Goal: Task Accomplishment & Management: Use online tool/utility

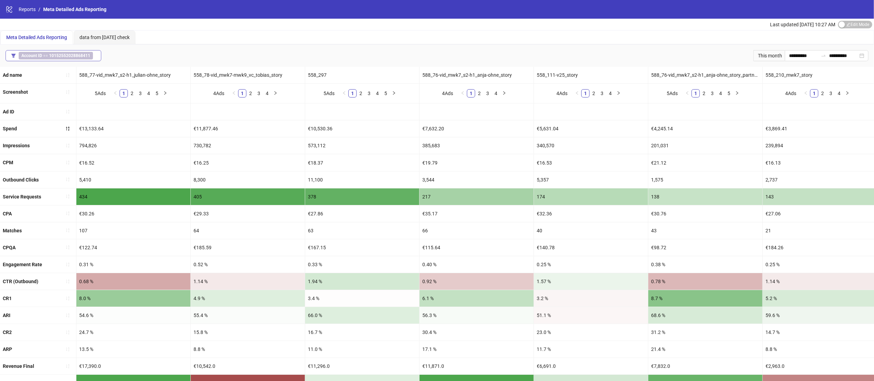
click at [52, 52] on span "Account ID == 10152552028868411" at bounding box center [56, 56] width 74 height 8
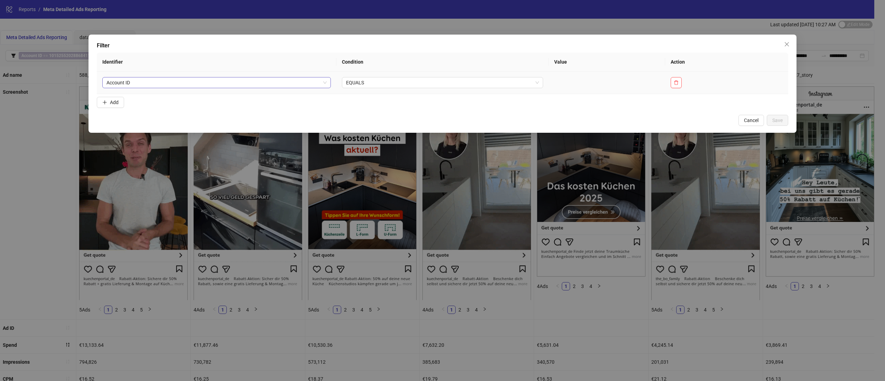
click at [194, 79] on span "Account ID" at bounding box center [216, 82] width 220 height 10
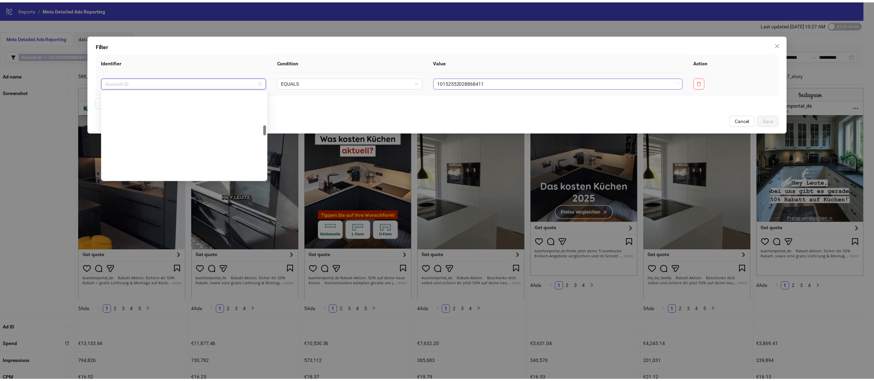
scroll to position [288, 0]
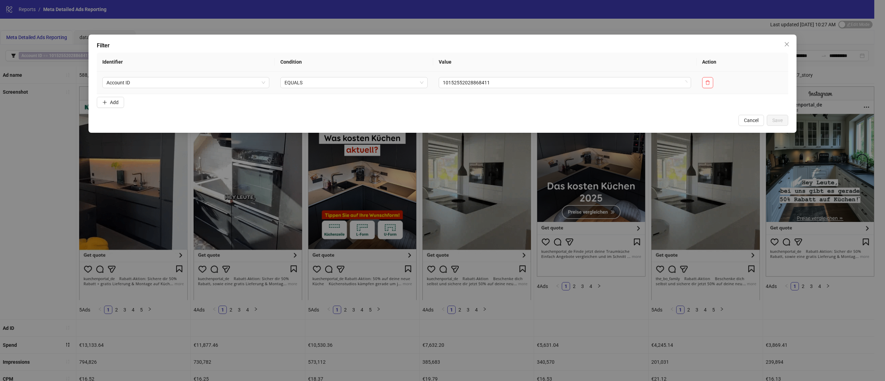
click at [548, 75] on td "10152552028868411" at bounding box center [564, 83] width 263 height 22
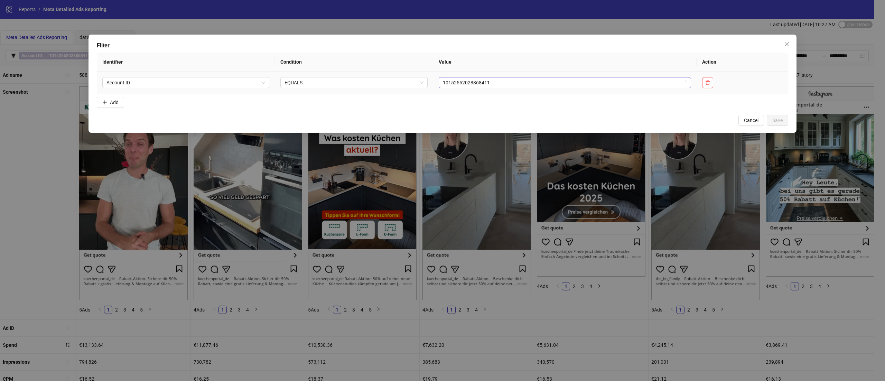
click at [537, 84] on span "10152552028868411" at bounding box center [565, 82] width 244 height 10
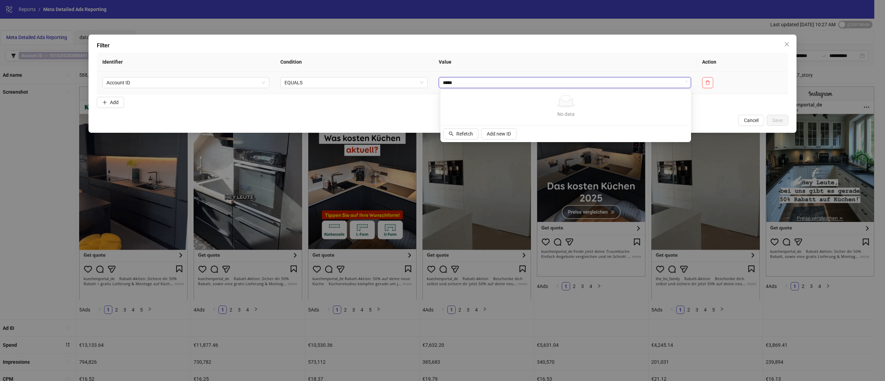
type input "******"
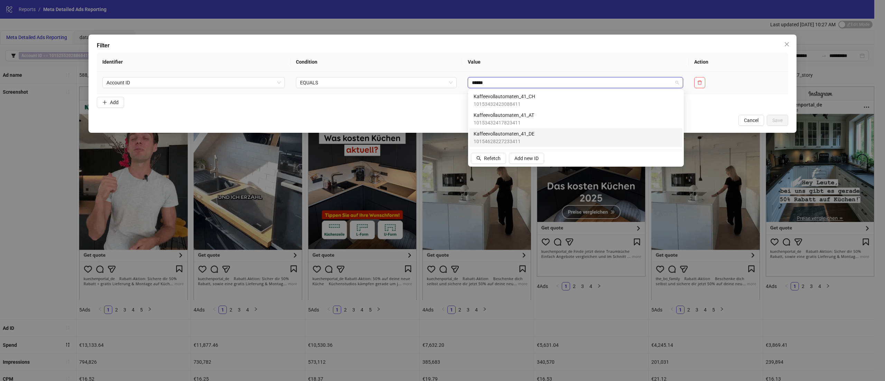
click at [585, 133] on div "Kaffeevollautomaten_41_DE 10154628227233411" at bounding box center [576, 137] width 205 height 15
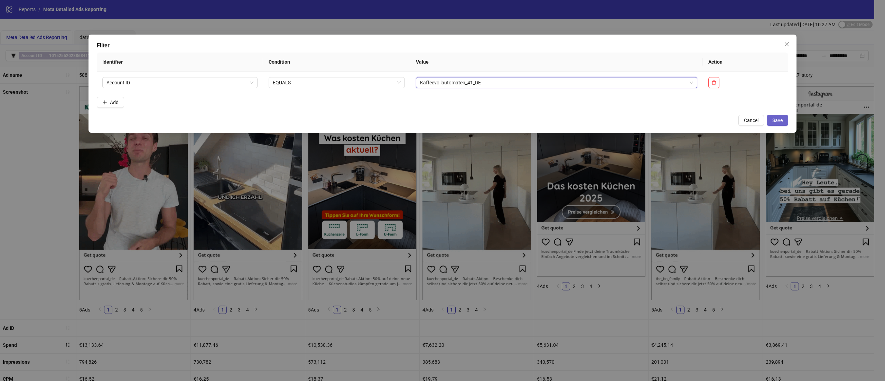
click at [783, 120] on button "Save" at bounding box center [777, 120] width 21 height 11
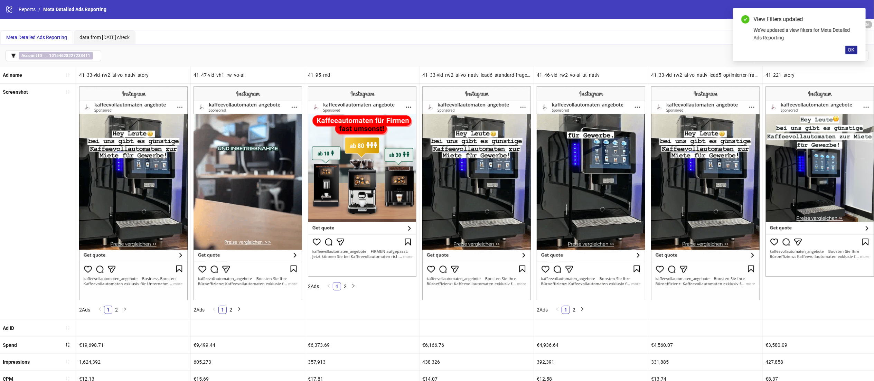
click at [848, 48] on button "OK" at bounding box center [852, 50] width 12 height 8
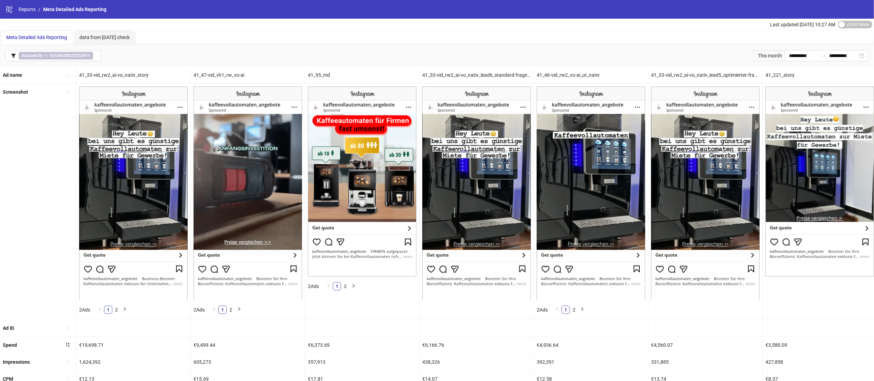
click at [767, 54] on div "This month" at bounding box center [769, 55] width 31 height 11
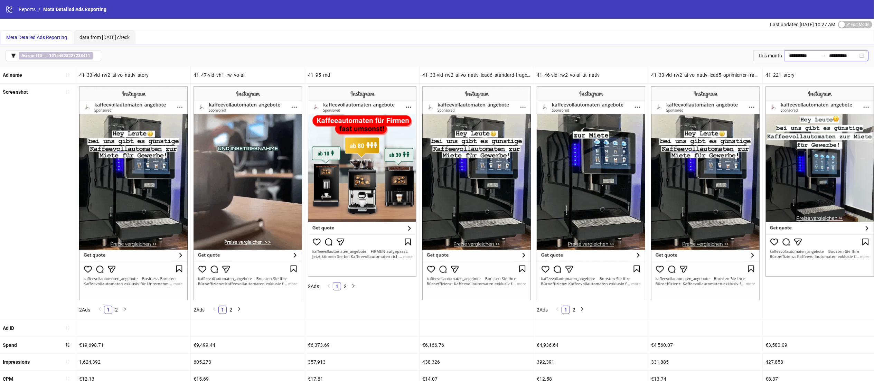
click at [799, 54] on input "**********" at bounding box center [803, 56] width 29 height 8
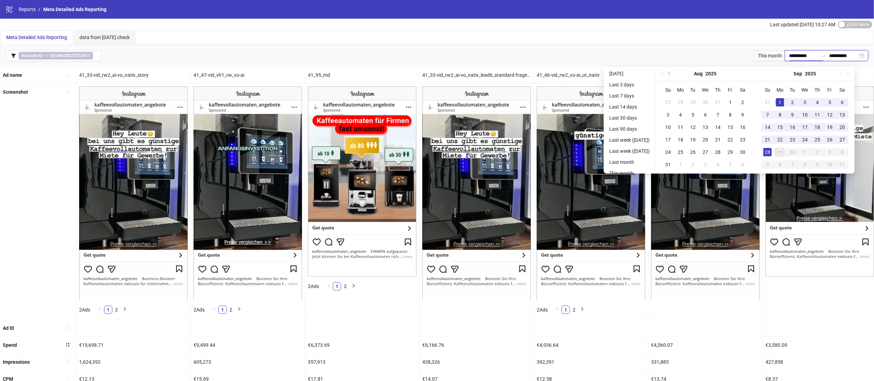
click at [799, 54] on input "**********" at bounding box center [803, 56] width 29 height 8
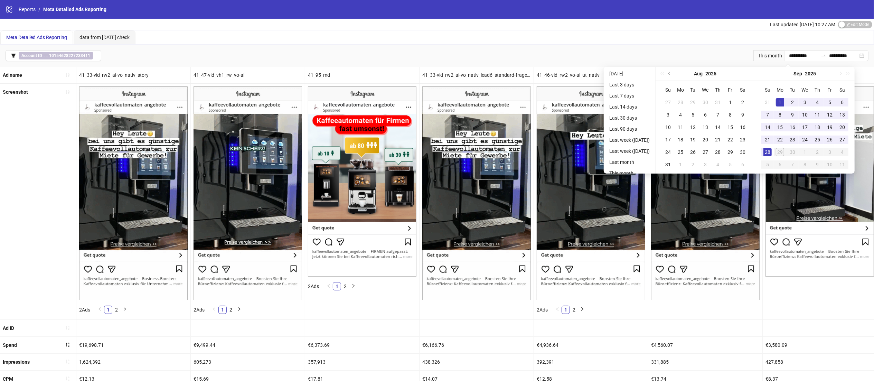
click at [132, 73] on div "41_33-vid_rw2_ai-vo_nativ_story" at bounding box center [133, 75] width 114 height 17
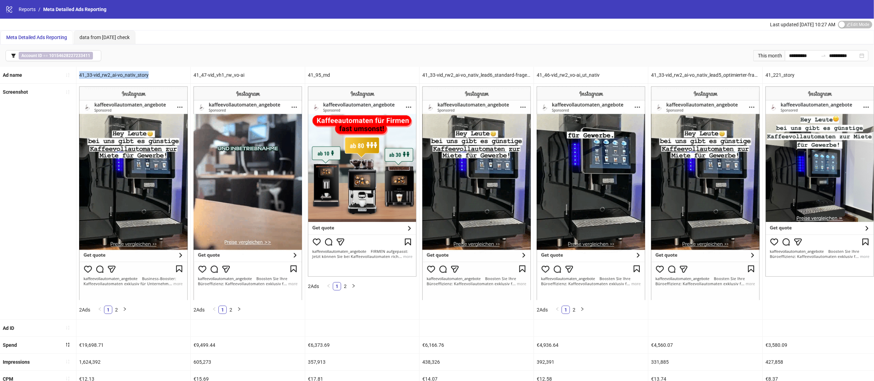
click at [132, 73] on div "41_33-vid_rw2_ai-vo_nativ_story" at bounding box center [133, 75] width 114 height 17
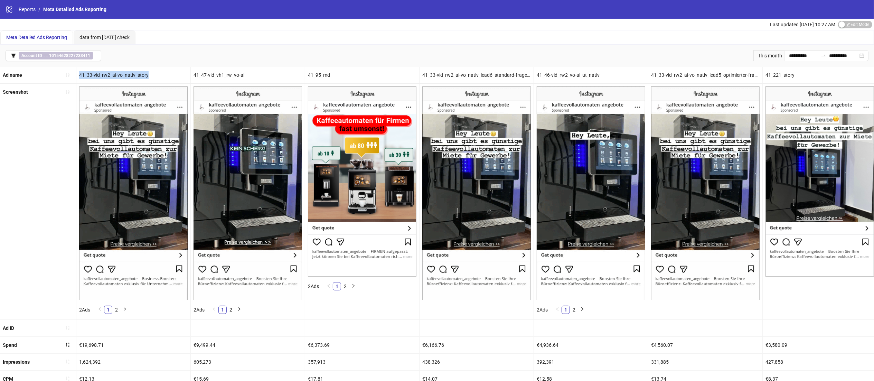
copy div "41_33-vid_rw2_ai-vo_nativ_story"
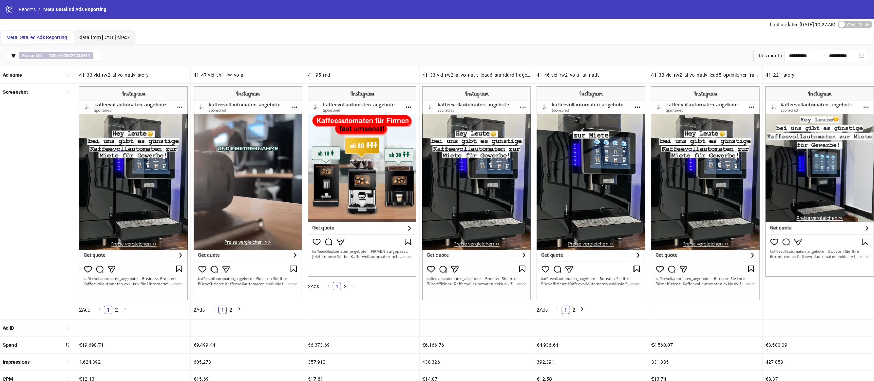
click at [209, 72] on div "41_47-vid_vh1_rw_vo-ai" at bounding box center [248, 75] width 114 height 17
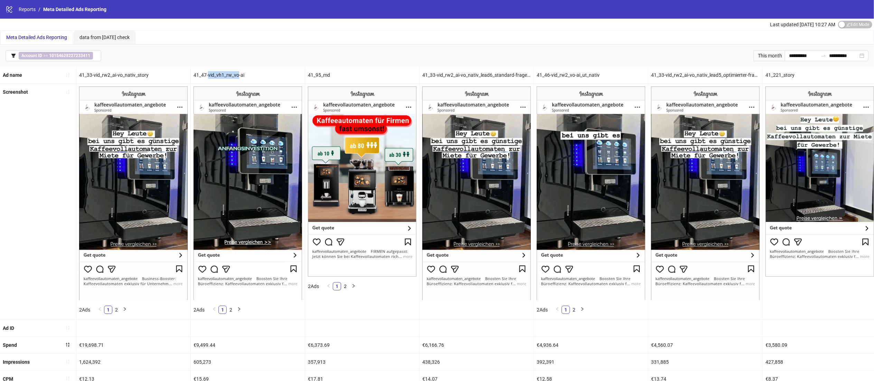
click at [209, 72] on div "41_47-vid_vh1_rw_vo-ai" at bounding box center [248, 75] width 114 height 17
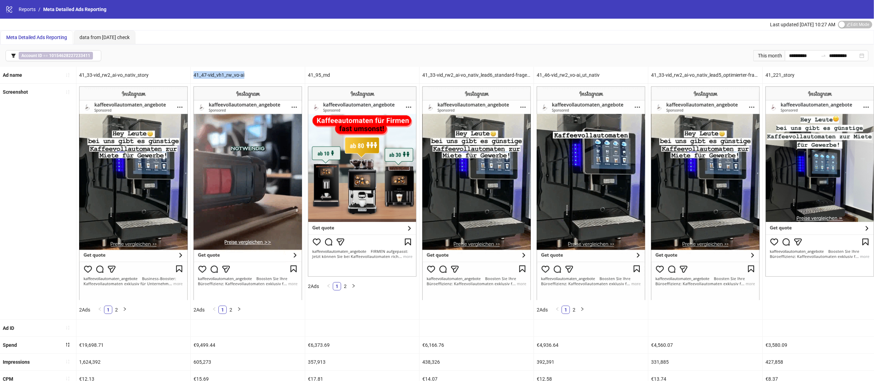
click at [209, 72] on div "41_47-vid_vh1_rw_vo-ai" at bounding box center [248, 75] width 114 height 17
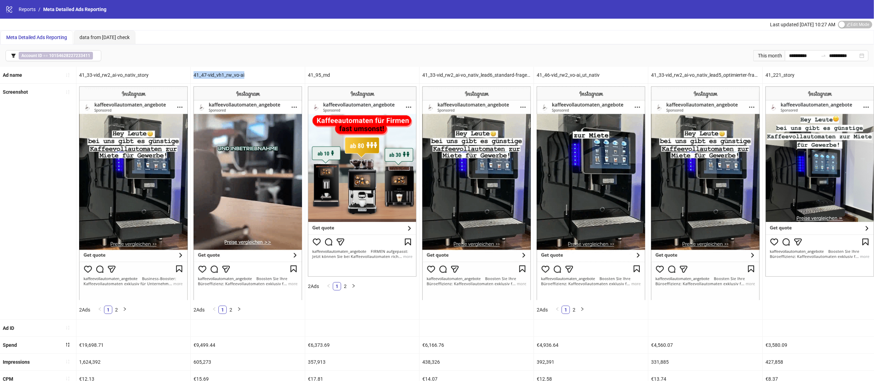
click at [209, 72] on div "41_47-vid_vh1_rw_vo-ai" at bounding box center [248, 75] width 114 height 17
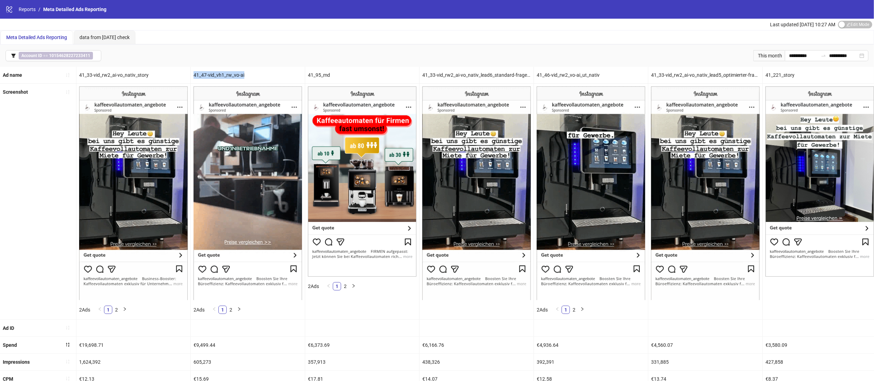
copy div "41_47-vid_vh1_rw_vo-ai"
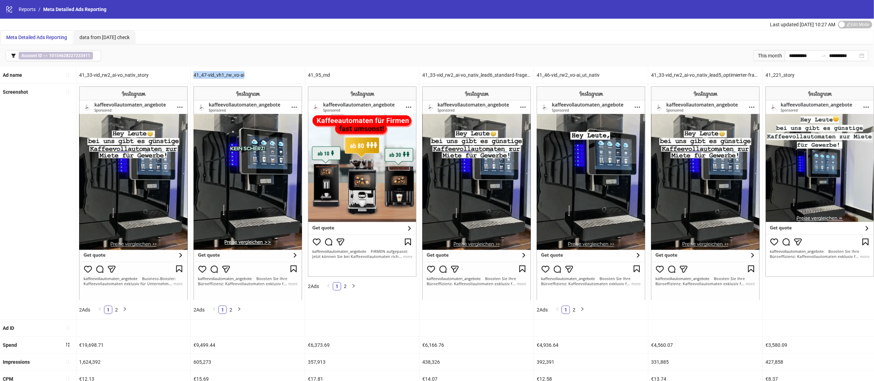
click at [249, 72] on div "41_47-vid_vh1_rw_vo-ai" at bounding box center [248, 75] width 114 height 17
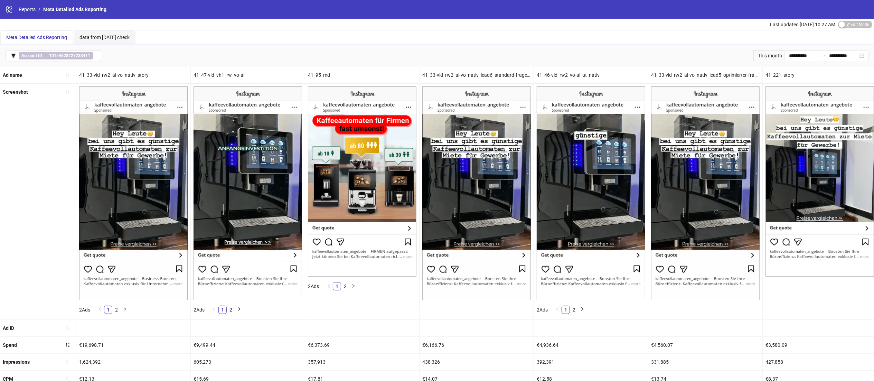
click at [219, 73] on div "41_47-vid_vh1_rw_vo-ai" at bounding box center [248, 75] width 114 height 17
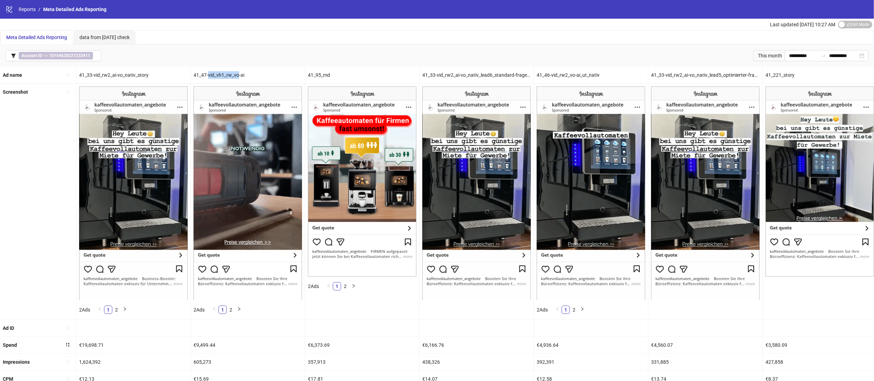
click at [219, 73] on div "41_47-vid_vh1_rw_vo-ai" at bounding box center [248, 75] width 114 height 17
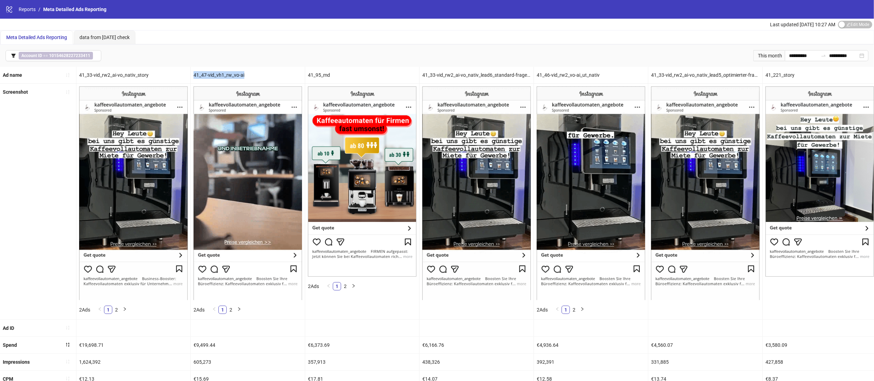
click at [219, 73] on div "41_47-vid_vh1_rw_vo-ai" at bounding box center [248, 75] width 114 height 17
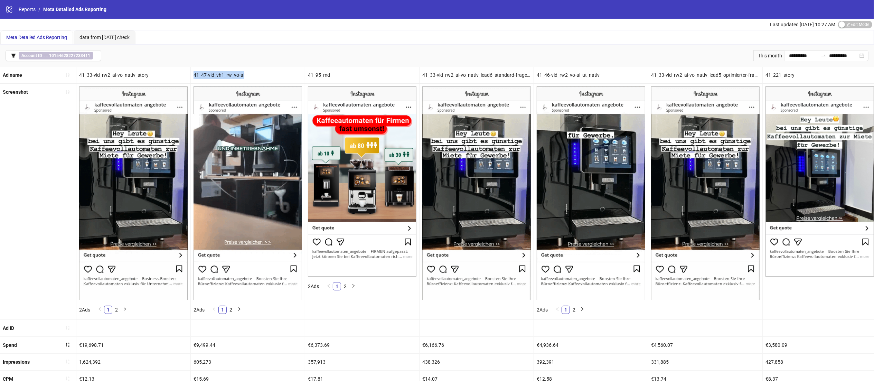
copy div "41_47-vid_vh1_rw_vo-ai"
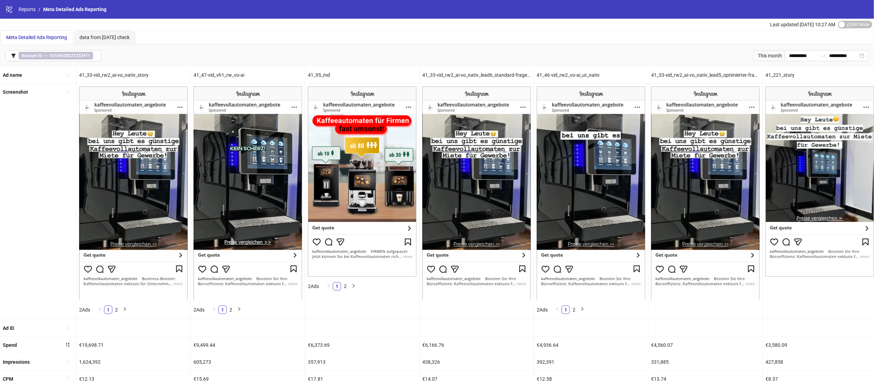
click at [314, 74] on div "41_95_md" at bounding box center [362, 75] width 114 height 17
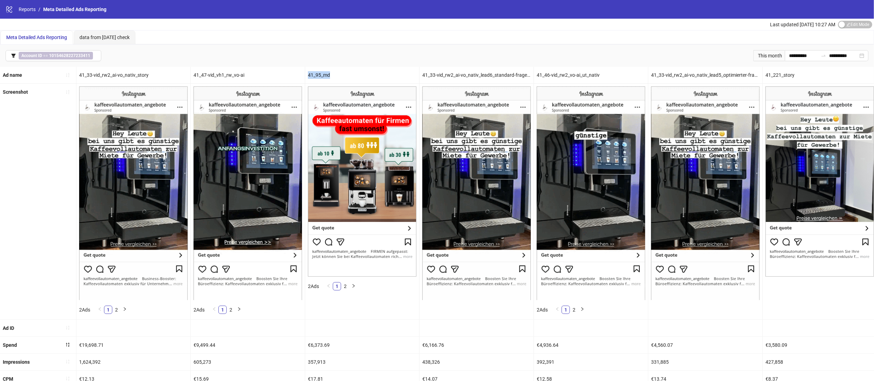
click at [314, 74] on div "41_95_md" at bounding box center [362, 75] width 114 height 17
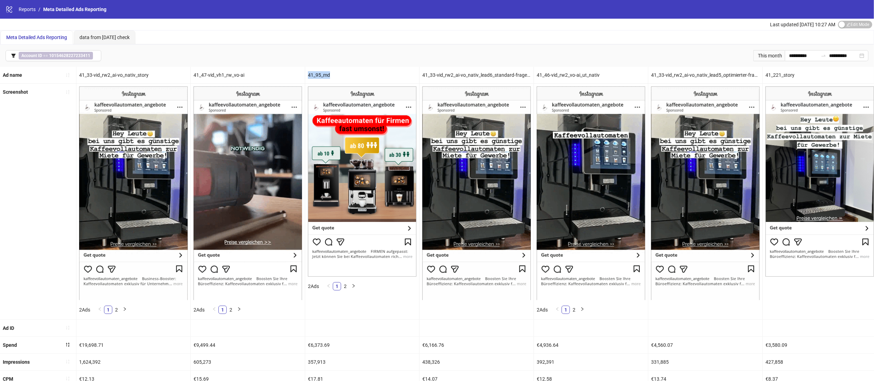
copy div "41_95_md"
